Goal: Task Accomplishment & Management: Complete application form

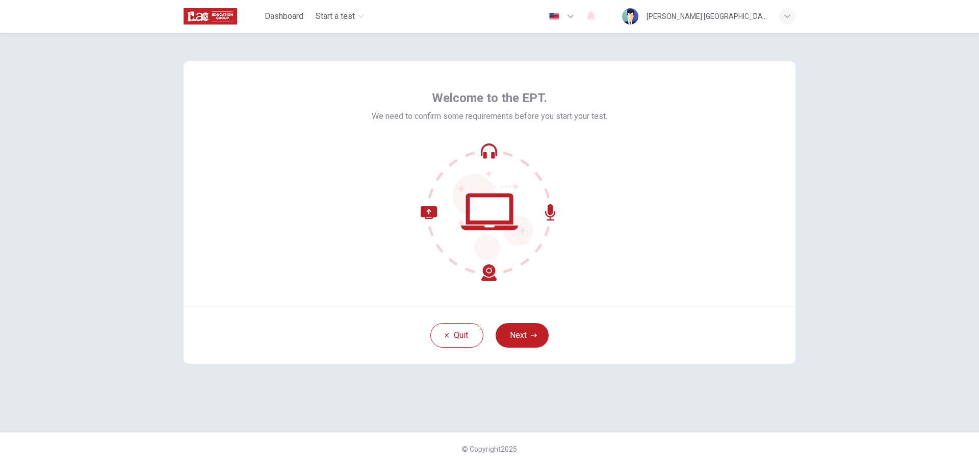
click at [535, 336] on icon "button" at bounding box center [534, 335] width 6 height 6
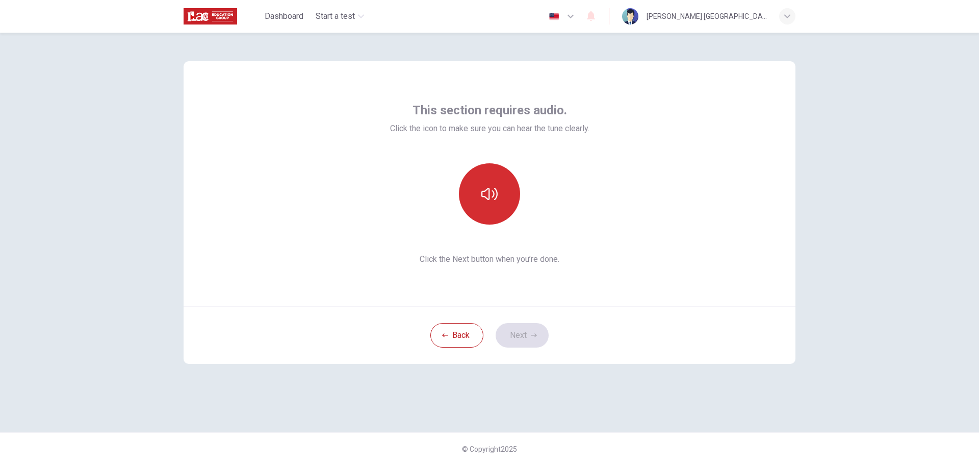
click at [510, 206] on button "button" at bounding box center [489, 193] width 61 height 61
click at [498, 193] on button "button" at bounding box center [489, 193] width 61 height 61
click at [532, 331] on button "Next" at bounding box center [522, 335] width 53 height 24
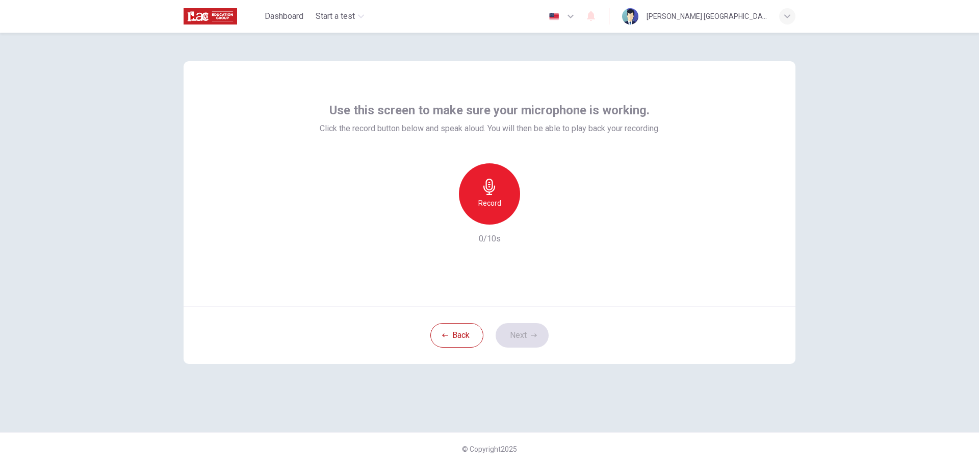
click at [488, 200] on h6 "Record" at bounding box center [489, 203] width 23 height 12
click at [536, 212] on icon "button" at bounding box center [536, 216] width 10 height 10
click at [537, 324] on button "Next" at bounding box center [522, 335] width 53 height 24
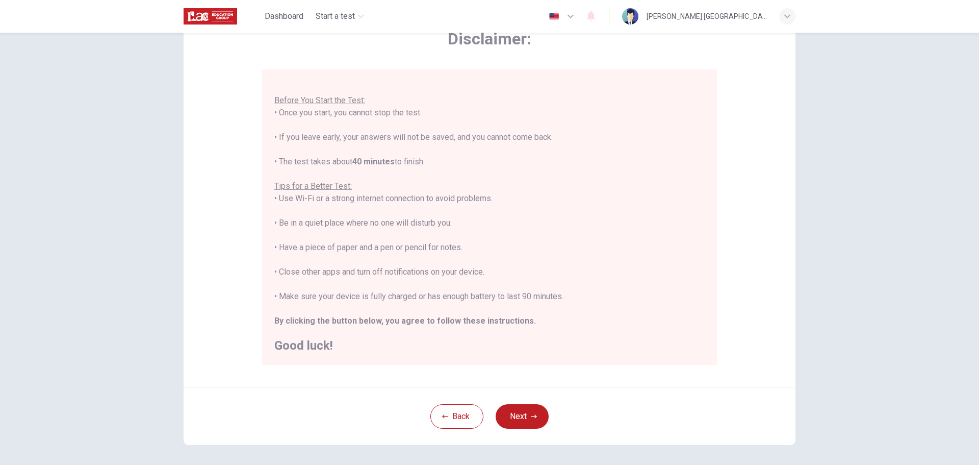
scroll to position [51, 0]
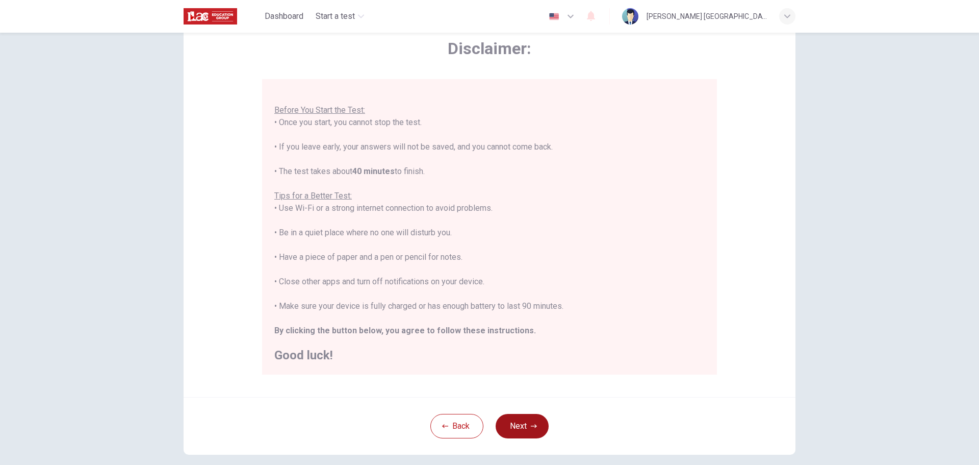
click at [518, 419] on button "Next" at bounding box center [522, 426] width 53 height 24
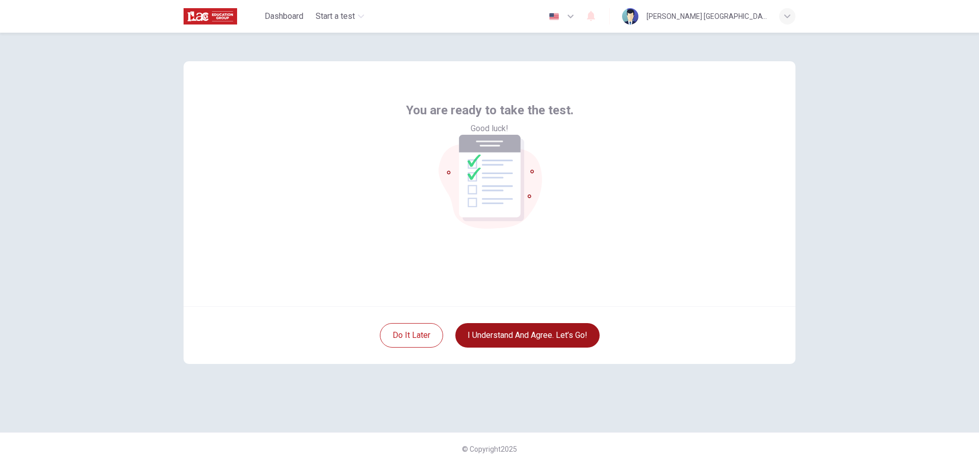
click at [511, 341] on button "I understand and agree. Let’s go!" at bounding box center [527, 335] width 144 height 24
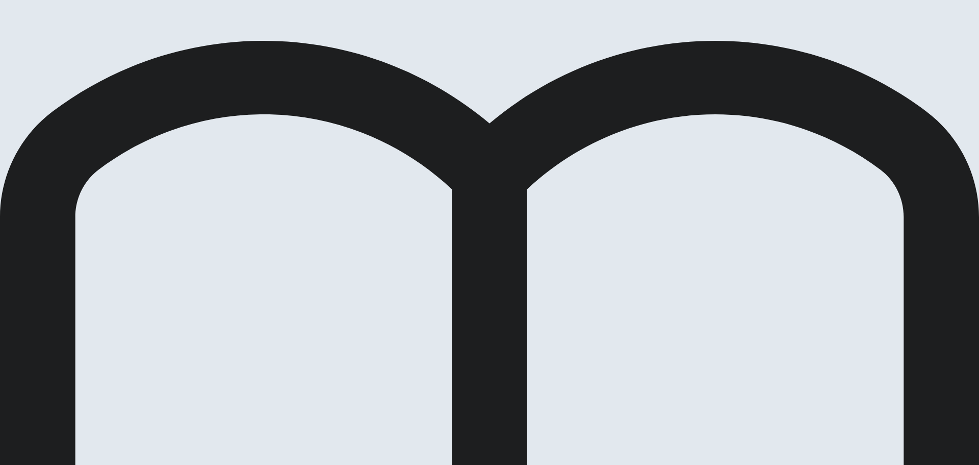
drag, startPoint x: 235, startPoint y: 133, endPoint x: 285, endPoint y: 132, distance: 50.5
drag, startPoint x: 226, startPoint y: 144, endPoint x: 290, endPoint y: 144, distance: 63.7
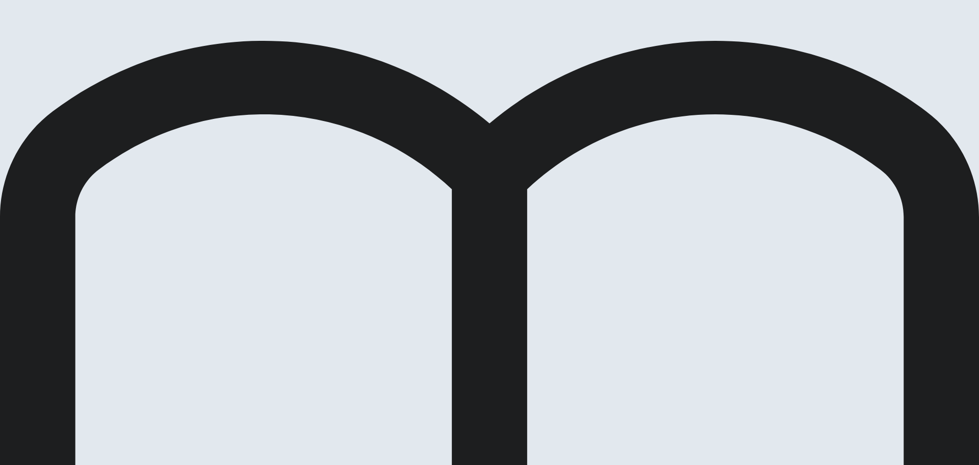
drag, startPoint x: 230, startPoint y: 149, endPoint x: 288, endPoint y: 155, distance: 57.9
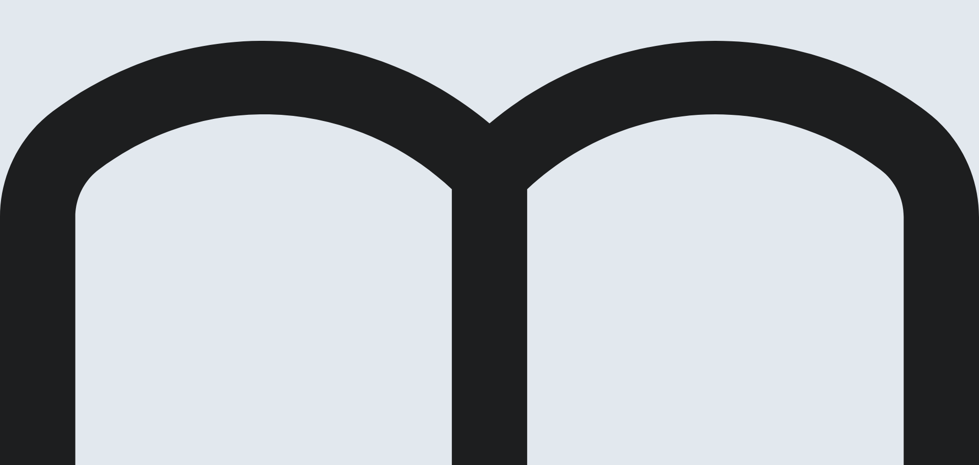
scroll to position [50, 0]
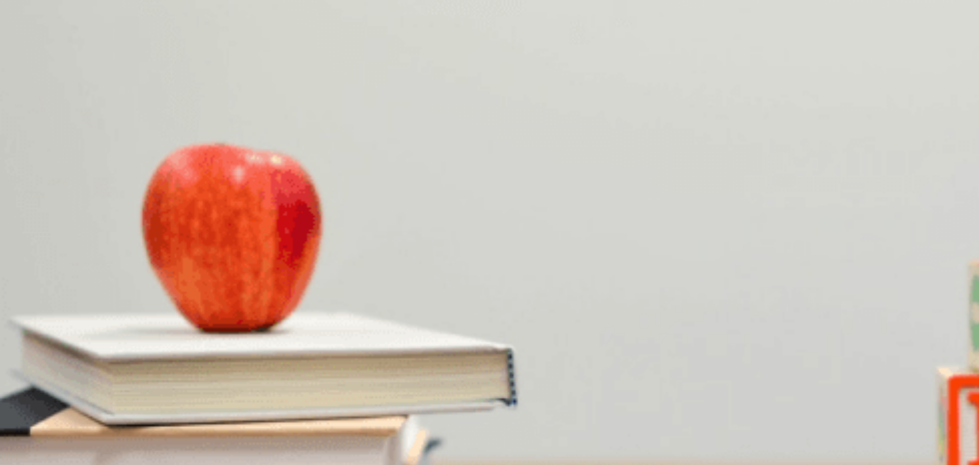
scroll to position [798, 0]
type input "27"
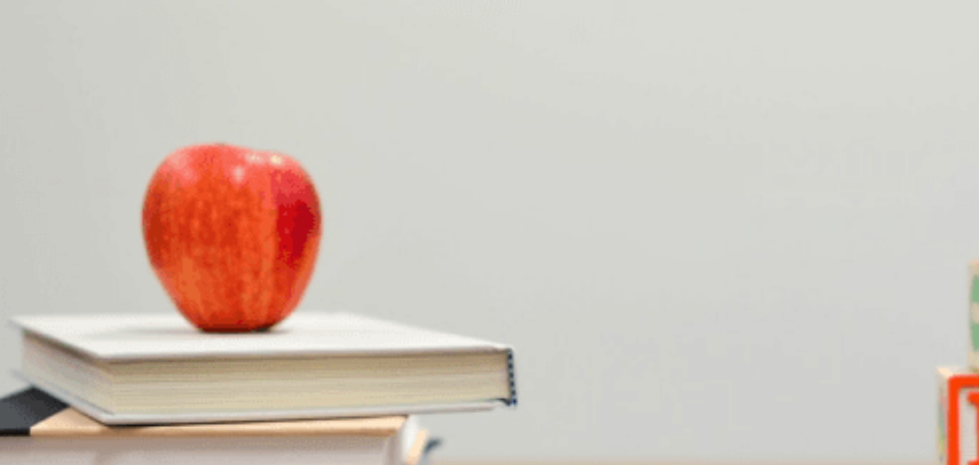
type input "0.8"
type input "27"
type input "0.9"
type input "27"
type input "1"
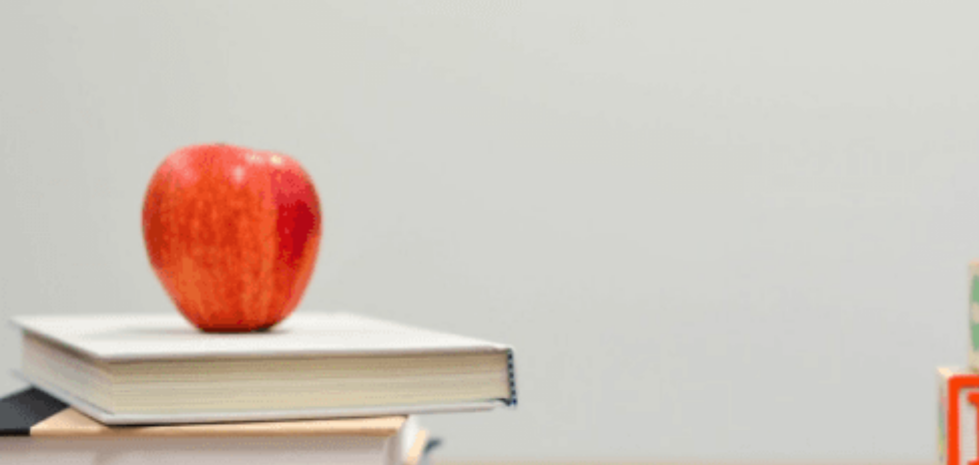
drag, startPoint x: 681, startPoint y: 34, endPoint x: 694, endPoint y: 38, distance: 13.7
click at [645, 28] on span at bounding box center [645, 28] width 0 height 0
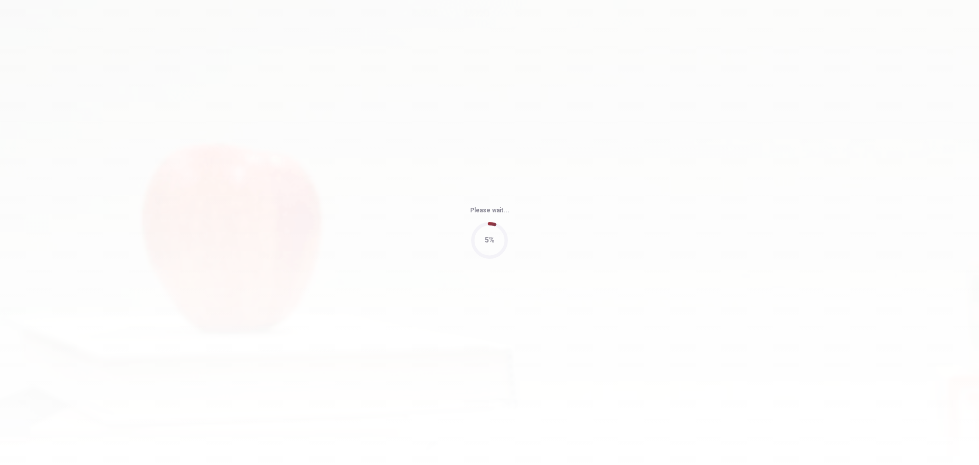
type input "65"
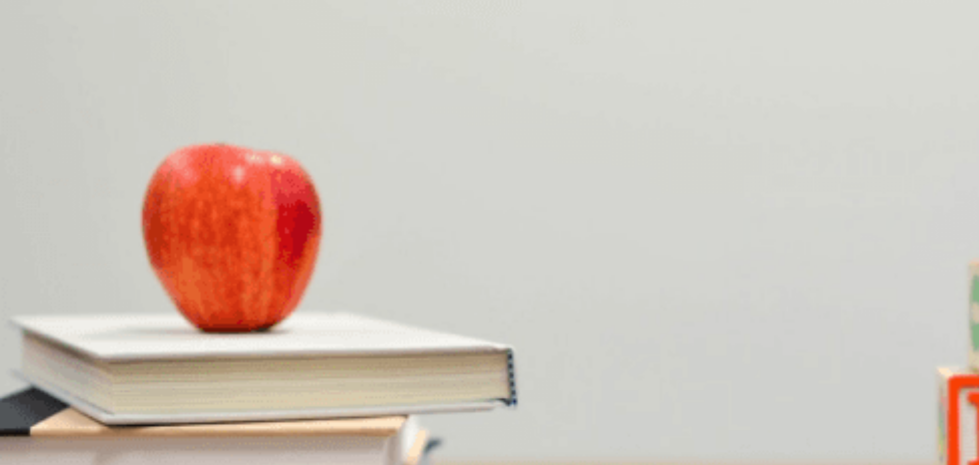
scroll to position [0, 0]
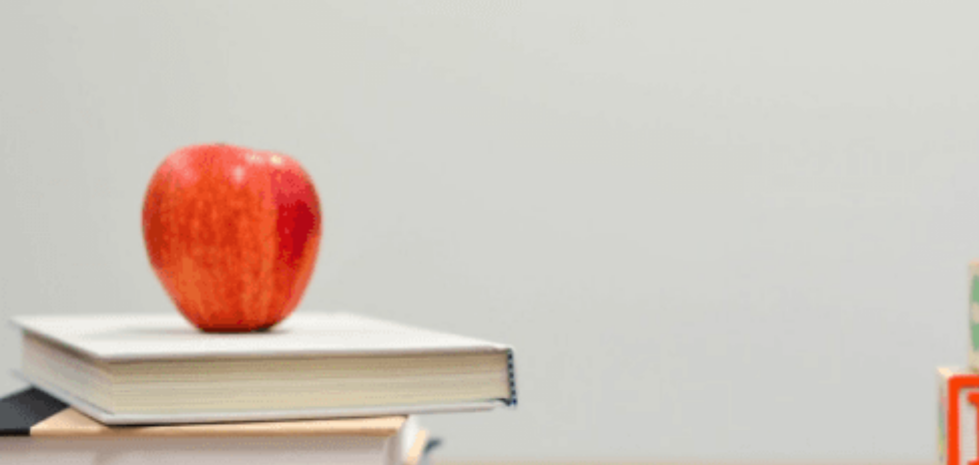
scroll to position [951, 0]
drag, startPoint x: 503, startPoint y: 351, endPoint x: 504, endPoint y: 343, distance: 7.7
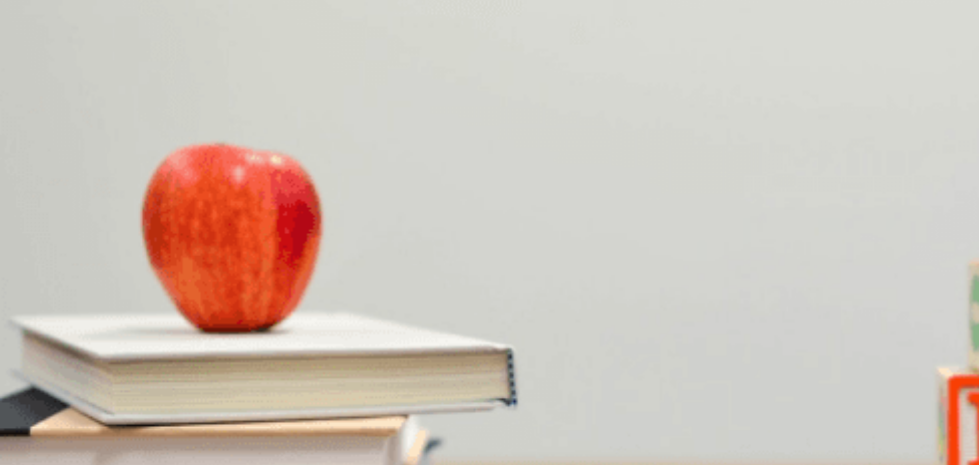
scroll to position [645, 0]
drag, startPoint x: 334, startPoint y: 147, endPoint x: 341, endPoint y: 147, distance: 6.6
drag, startPoint x: 366, startPoint y: 149, endPoint x: 273, endPoint y: 150, distance: 92.8
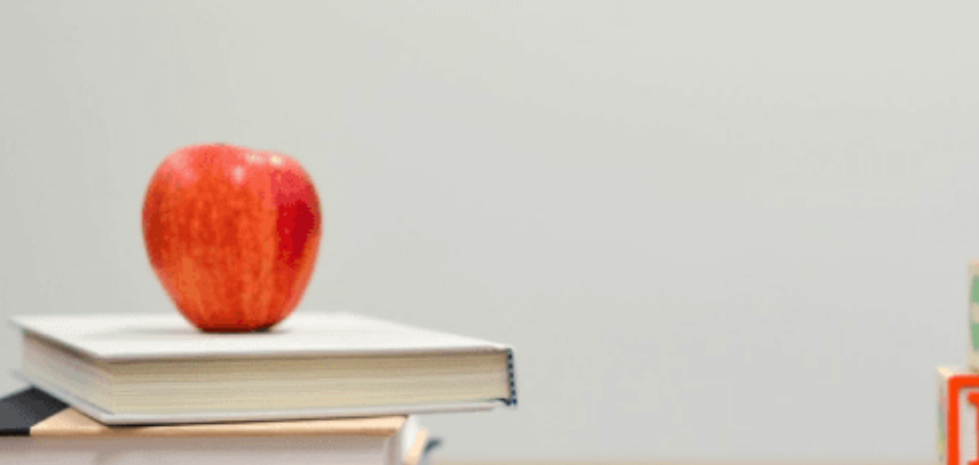
drag, startPoint x: 633, startPoint y: 250, endPoint x: 619, endPoint y: 197, distance: 55.4
drag, startPoint x: 616, startPoint y: 242, endPoint x: 606, endPoint y: 197, distance: 46.1
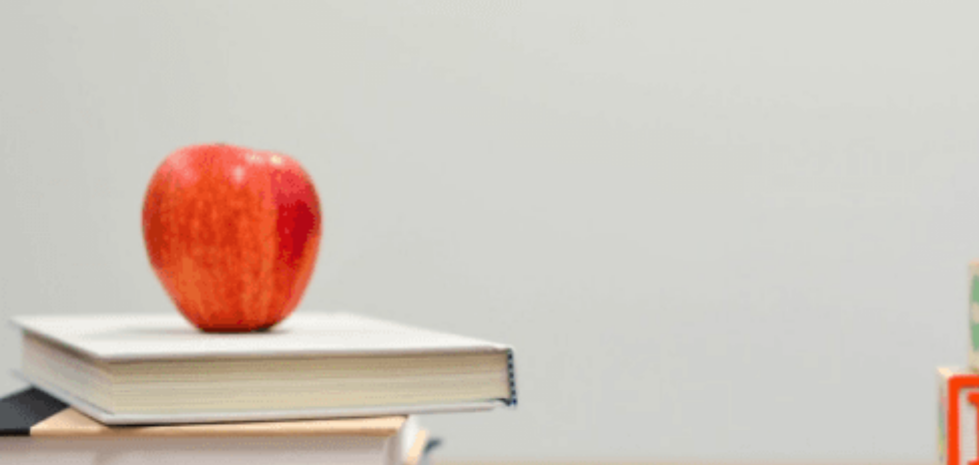
drag, startPoint x: 606, startPoint y: 197, endPoint x: 609, endPoint y: 221, distance: 24.2
drag, startPoint x: 608, startPoint y: 202, endPoint x: 610, endPoint y: 247, distance: 45.5
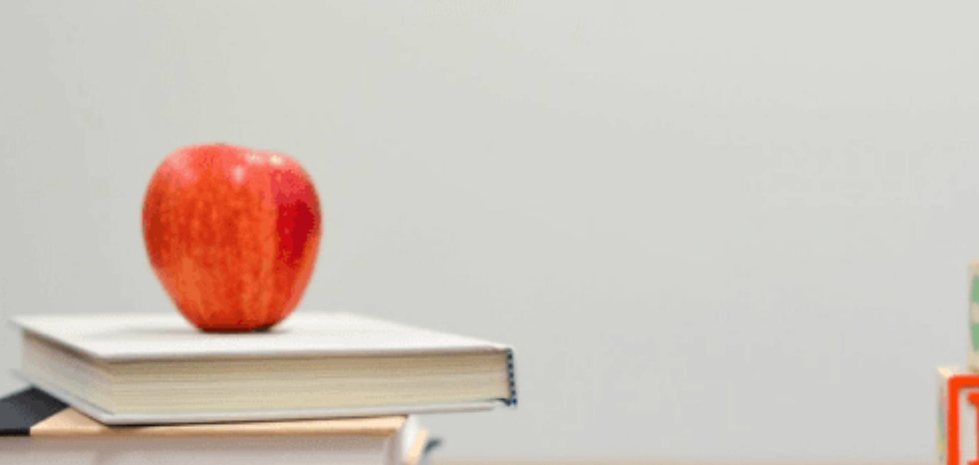
drag, startPoint x: 610, startPoint y: 247, endPoint x: 609, endPoint y: 192, distance: 55.6
drag, startPoint x: 609, startPoint y: 192, endPoint x: 612, endPoint y: 225, distance: 33.2
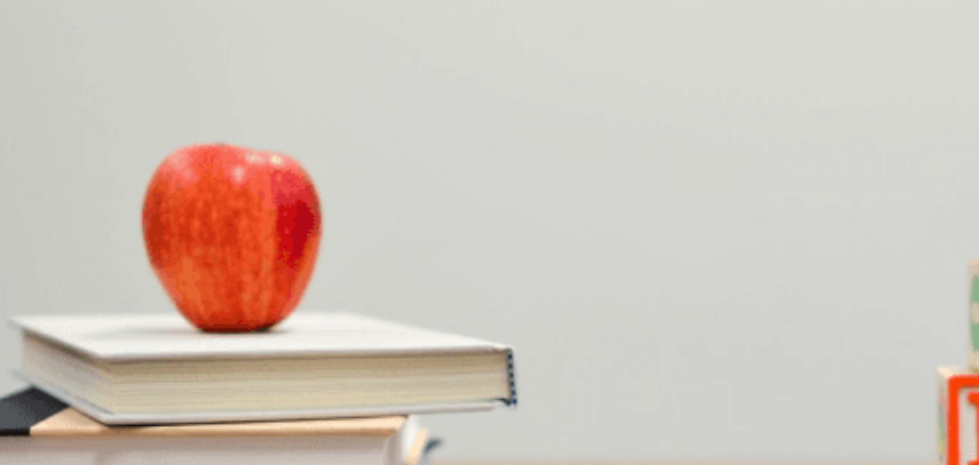
drag, startPoint x: 611, startPoint y: 192, endPoint x: 614, endPoint y: 245, distance: 52.6
drag, startPoint x: 614, startPoint y: 245, endPoint x: 612, endPoint y: 196, distance: 48.5
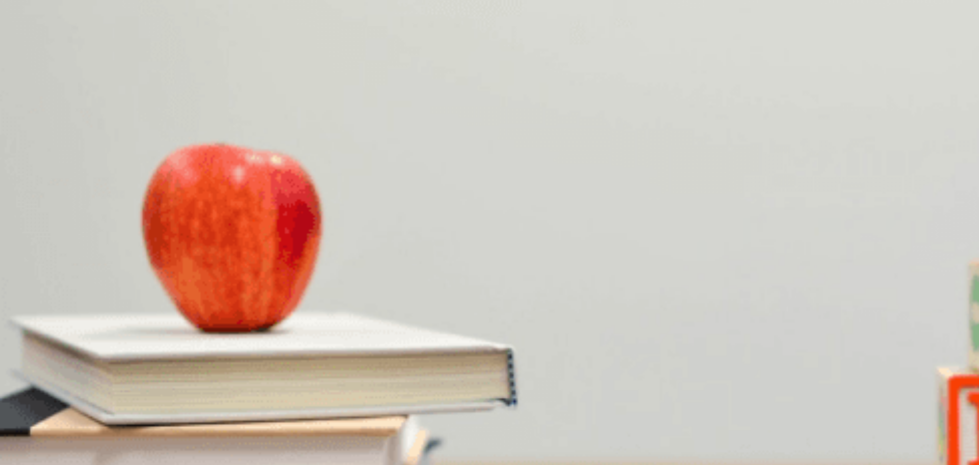
drag, startPoint x: 612, startPoint y: 196, endPoint x: 617, endPoint y: 262, distance: 65.5
drag, startPoint x: 617, startPoint y: 262, endPoint x: 608, endPoint y: 206, distance: 56.2
drag, startPoint x: 608, startPoint y: 202, endPoint x: 608, endPoint y: 229, distance: 27.5
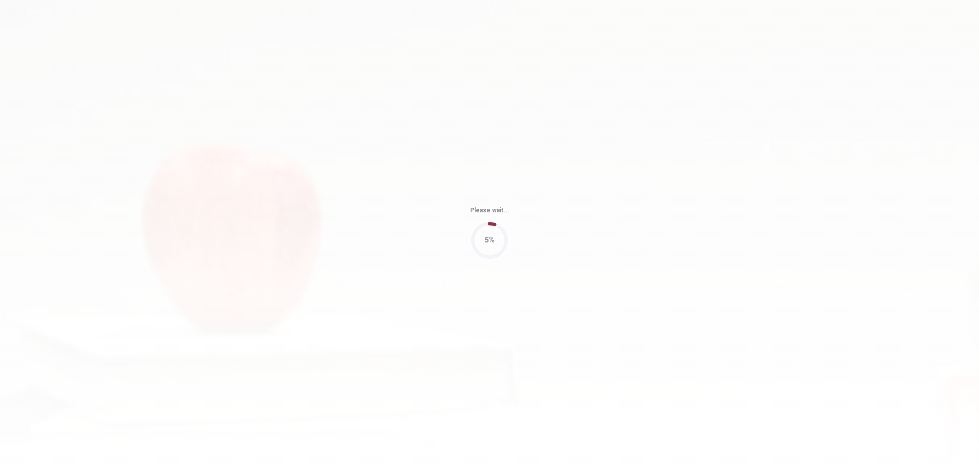
type input "99"
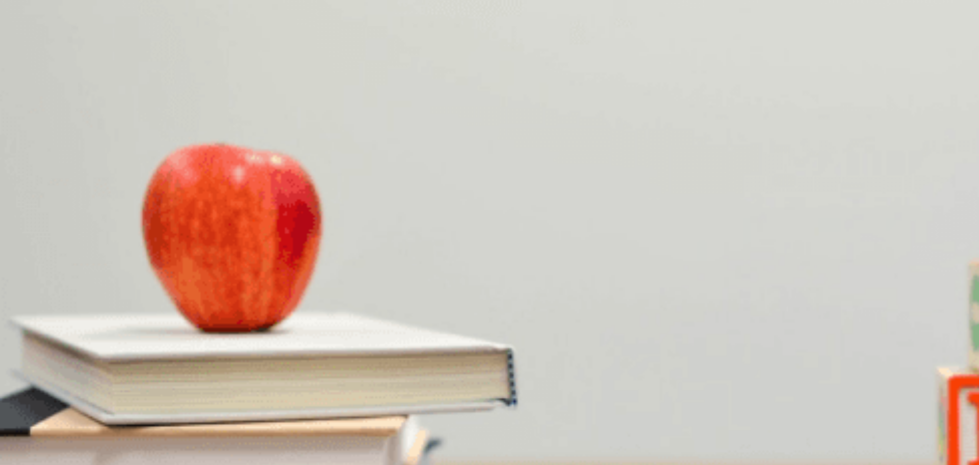
scroll to position [0, 0]
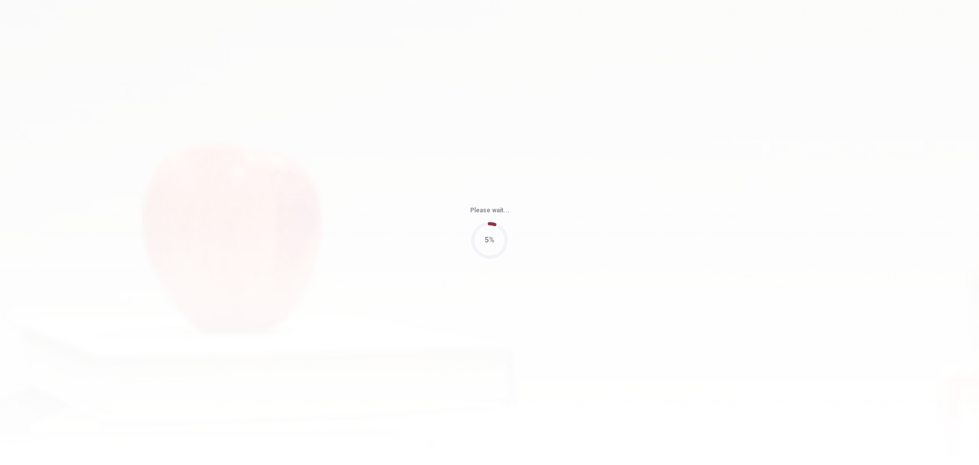
type input "82"
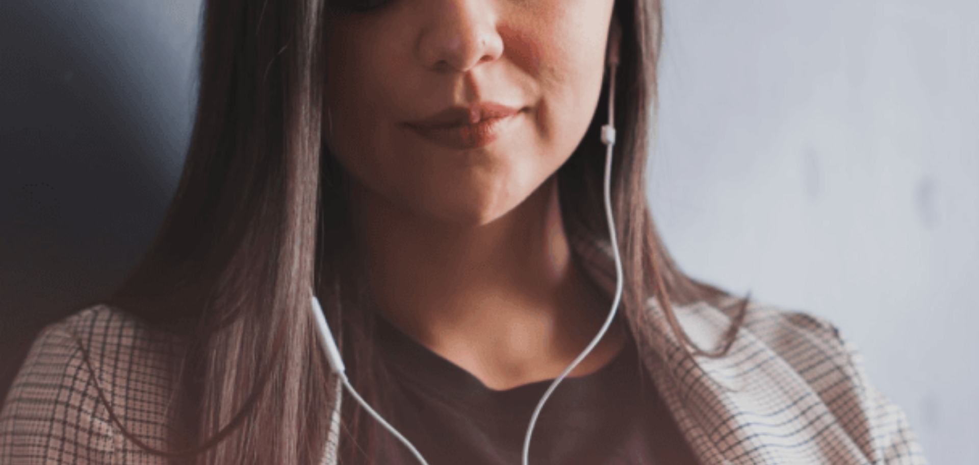
scroll to position [51, 0]
drag, startPoint x: 331, startPoint y: 286, endPoint x: 367, endPoint y: 281, distance: 35.5
drag, startPoint x: 380, startPoint y: 224, endPoint x: 392, endPoint y: 219, distance: 13.1
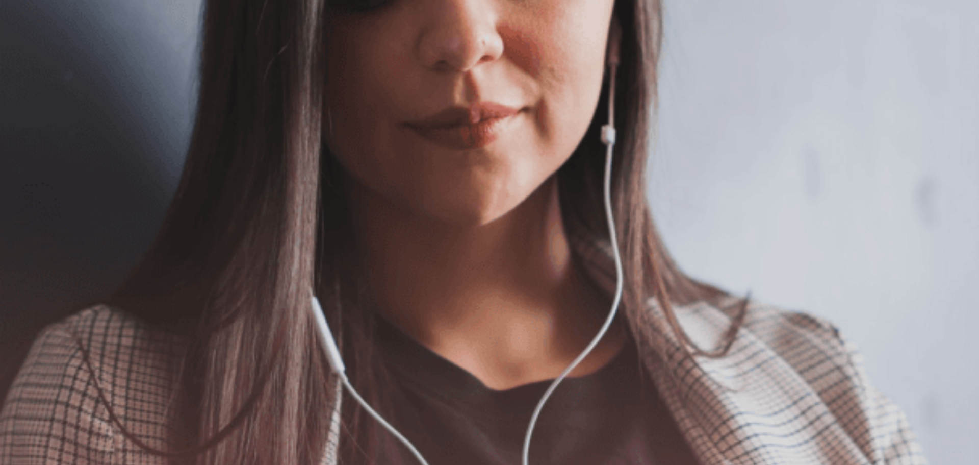
scroll to position [0, 0]
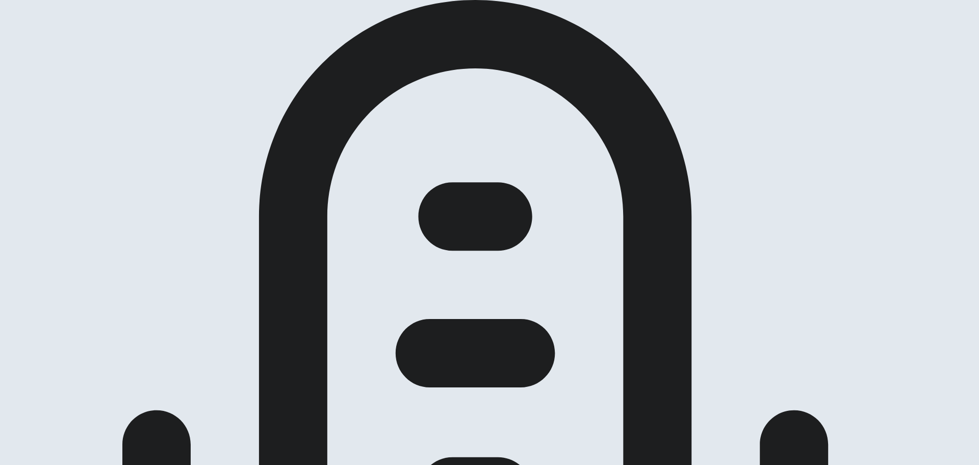
scroll to position [51, 0]
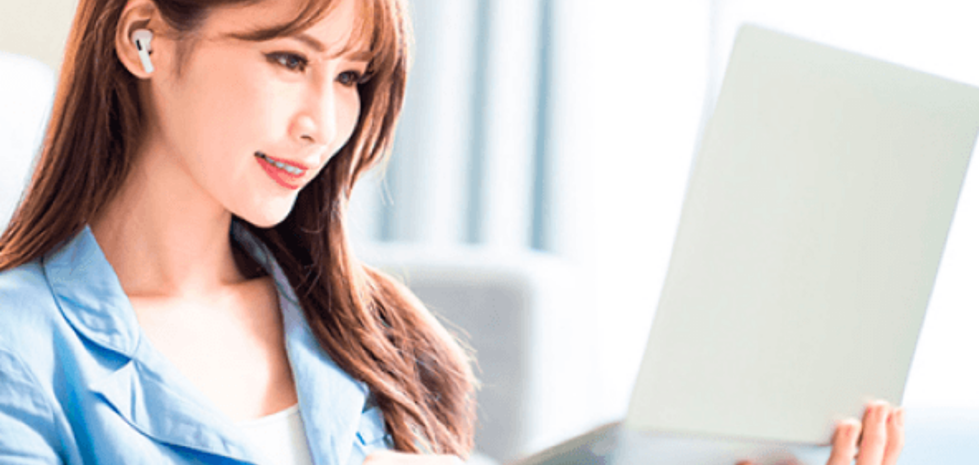
scroll to position [0, 0]
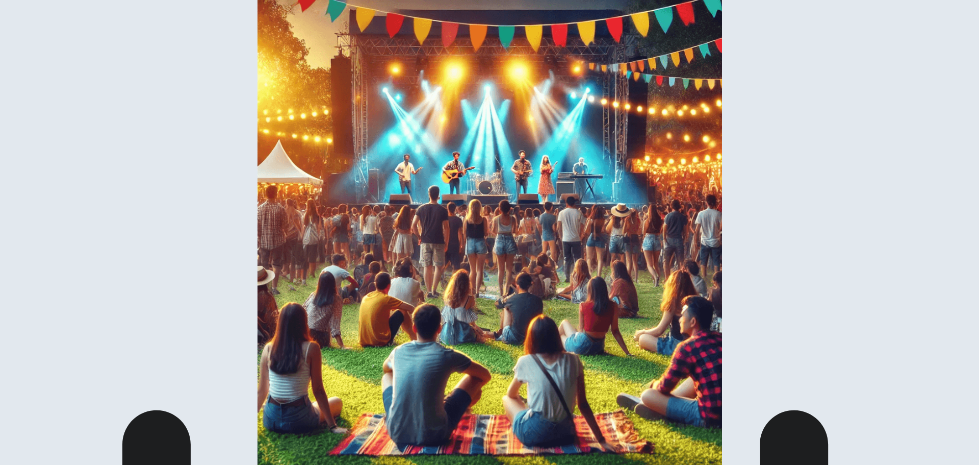
click at [343, 181] on img at bounding box center [489, 232] width 979 height 465
click at [11, 464] on div at bounding box center [489, 465] width 979 height 0
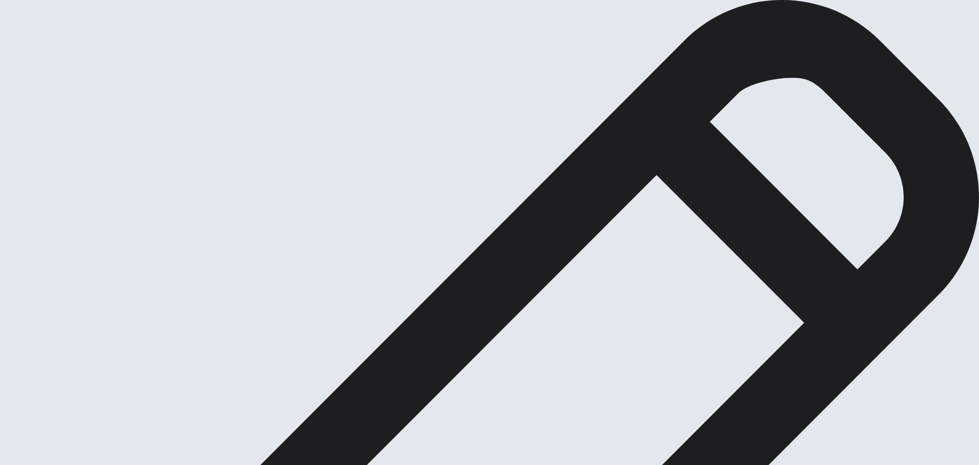
drag, startPoint x: 212, startPoint y: 125, endPoint x: 290, endPoint y: 130, distance: 78.1
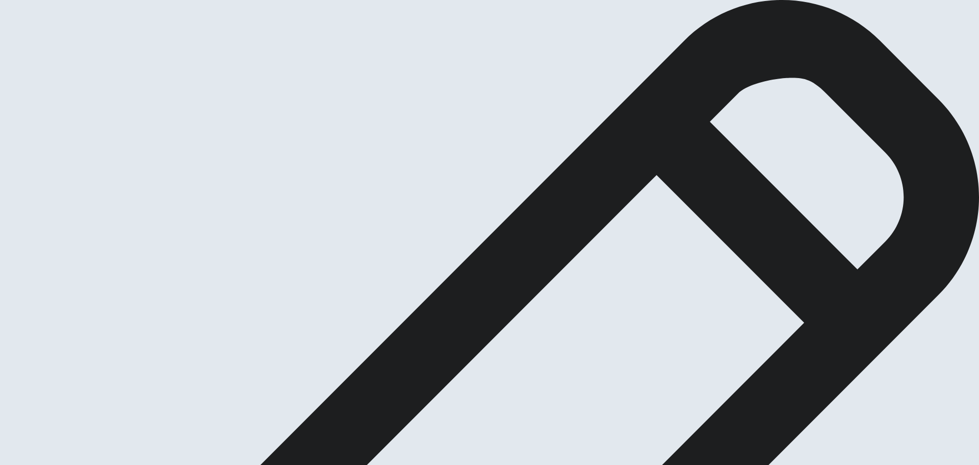
type textarea "|"
drag, startPoint x: 218, startPoint y: 354, endPoint x: 279, endPoint y: 356, distance: 61.7
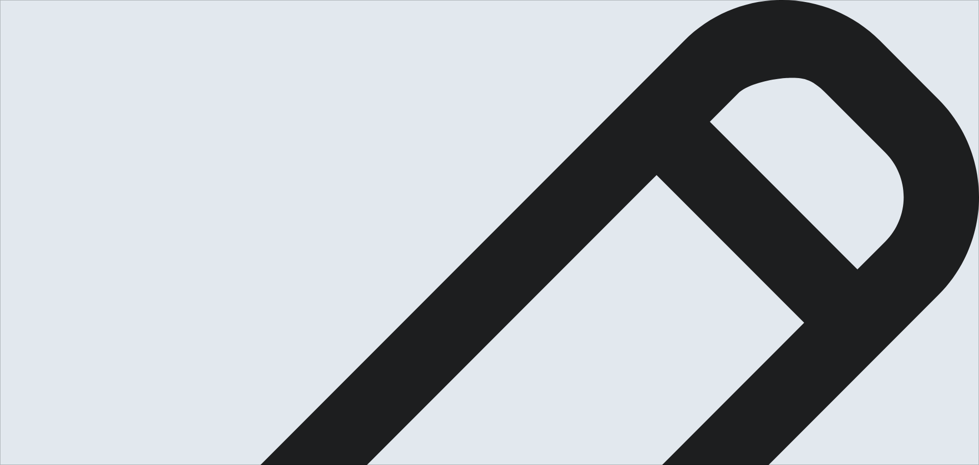
type textarea "Shopping is one of the most common things that people do and be able to underst…"
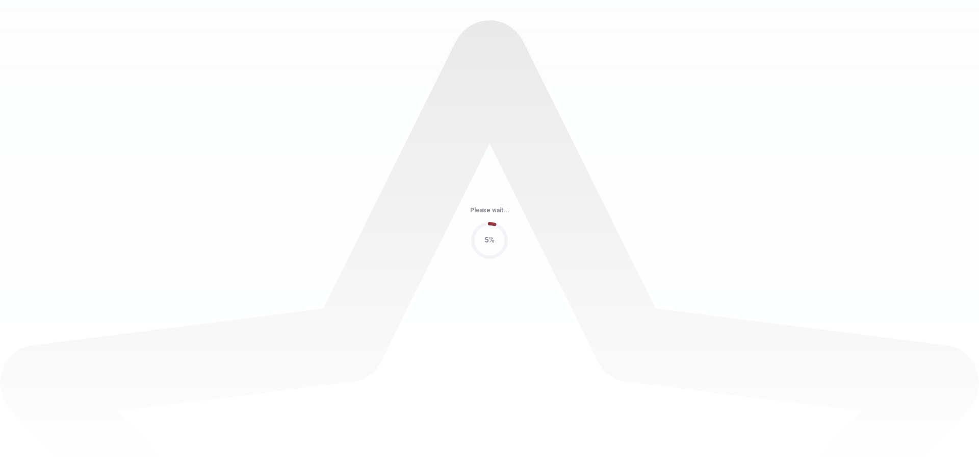
click at [552, 241] on div "Please wait... 5%" at bounding box center [489, 232] width 979 height 465
